Goal: Check status: Check status

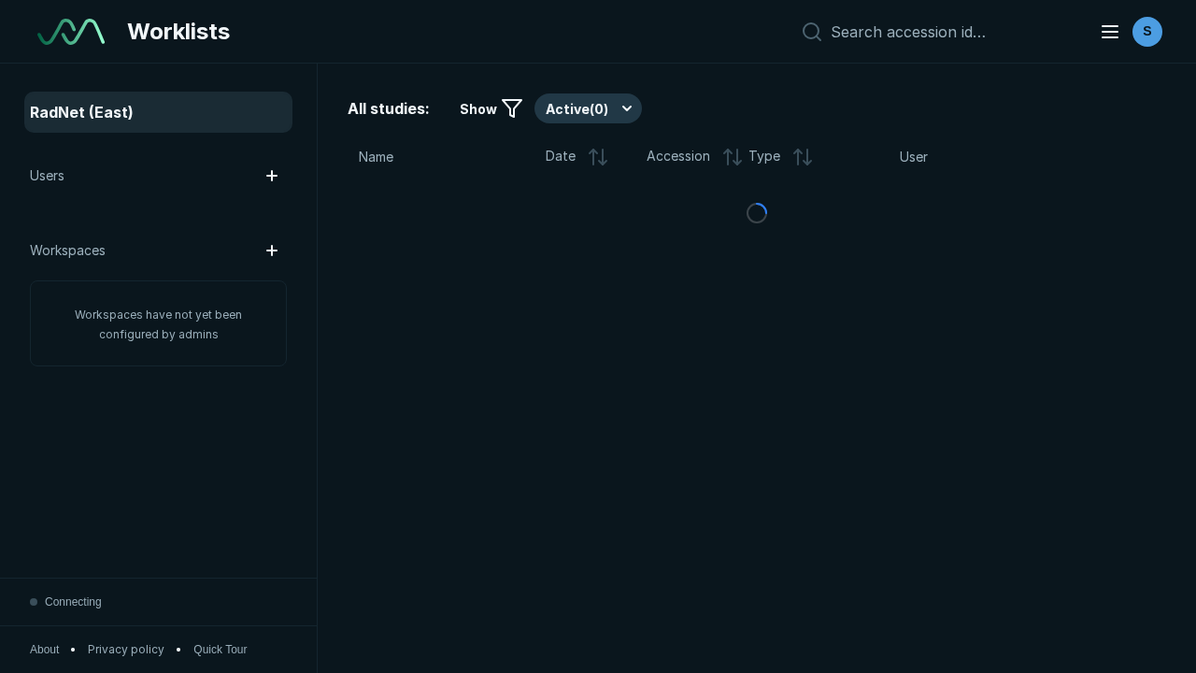
scroll to position [5105, 7786]
